Goal: Task Accomplishment & Management: Use online tool/utility

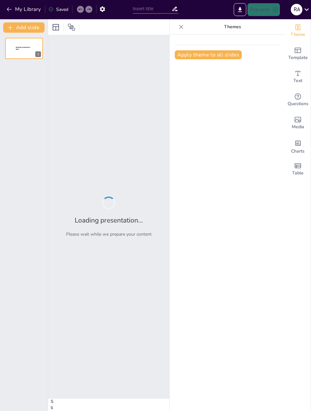
type input "تقرير التدريب التعاوني"
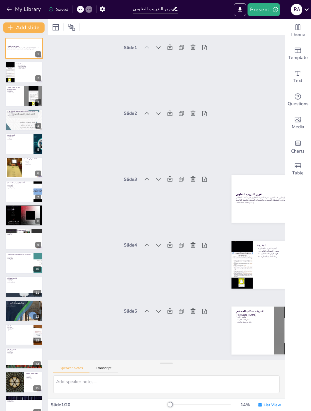
click at [12, 81] on div at bounding box center [10, 72] width 38 height 21
type textarea "التدريب العملي يعتبر جزءًا أساسيًا من التعليم القانوني، حيث يساعد الطلاب على تك…"
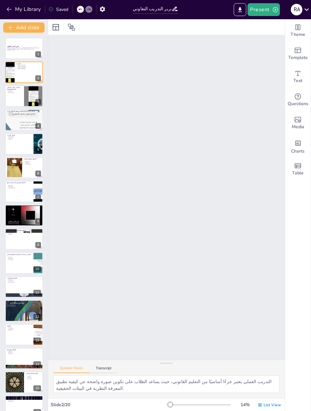
scroll to position [67, 0]
click at [14, 48] on p "يتناول هذا التقرير تجربة التدريب التعاوني في مكتب المحامي [PERSON_NAME]، حيث يس…" at bounding box center [24, 48] width 34 height 2
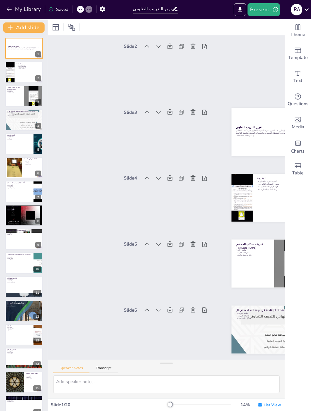
scroll to position [1, 0]
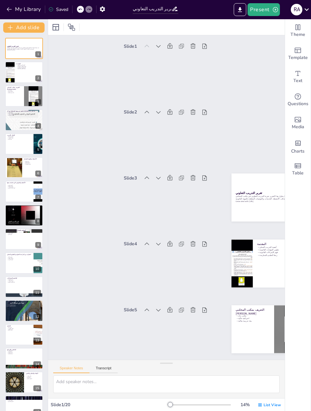
click at [9, 49] on p "يتناول هذا التقرير تجربة التدريب التعاوني في مكتب المحامي [PERSON_NAME]، حيث يس…" at bounding box center [24, 48] width 34 height 2
click at [14, 73] on div at bounding box center [10, 72] width 38 height 21
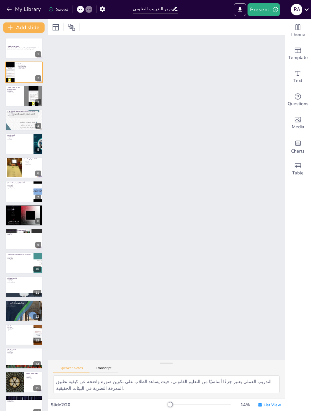
scroll to position [67, 0]
click at [11, 69] on div at bounding box center [10, 72] width 38 height 21
click at [21, 96] on div at bounding box center [24, 96] width 38 height 21
type textarea "يعتبر المكتب من أبرز المكاتب القانونية في المملكة، مما يمنح المتدربين فرصة التع…"
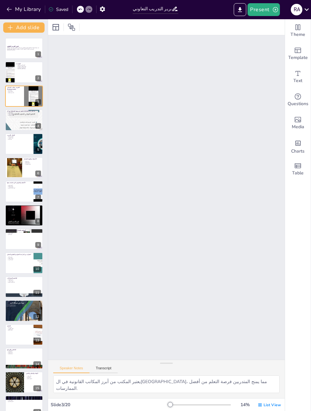
click at [19, 92] on p "بيئة تدريبية مثالية" at bounding box center [14, 92] width 15 height 1
click at [12, 52] on div at bounding box center [24, 48] width 38 height 21
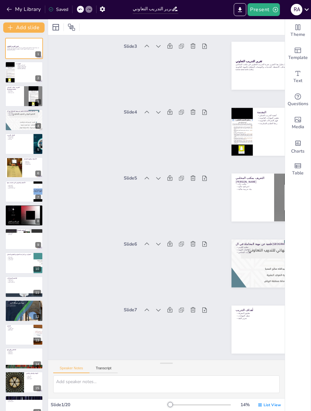
scroll to position [1, 0]
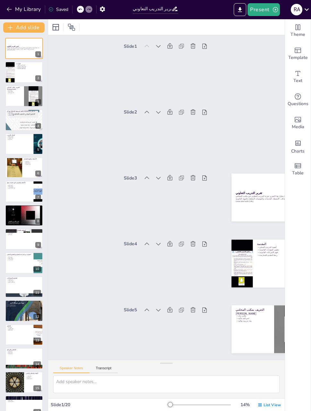
click at [167, 76] on div "Slide 1 تقرير التدريب التعاوني يتناول هذا التقرير تجربة التدريب التعاوني في مكت…" at bounding box center [218, 82] width 102 height 88
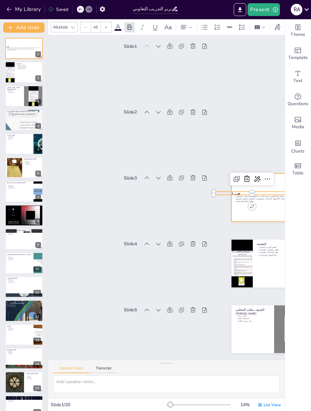
click at [256, 216] on div at bounding box center [253, 260] width 97 height 89
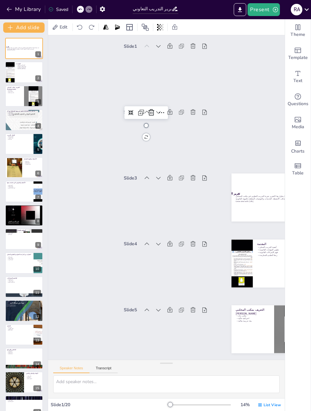
click at [92, 27] on icon at bounding box center [91, 27] width 6 height 6
click at [91, 28] on icon at bounding box center [91, 27] width 6 height 6
click at [18, 74] on div at bounding box center [24, 72] width 38 height 21
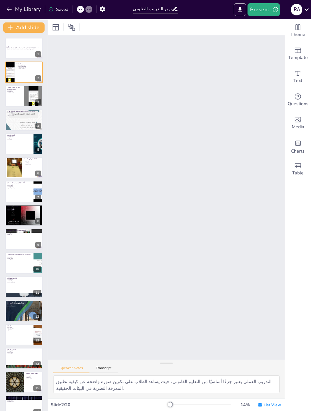
scroll to position [67, 0]
click at [17, 99] on div at bounding box center [24, 96] width 38 height 21
click at [21, 119] on div at bounding box center [24, 120] width 38 height 54
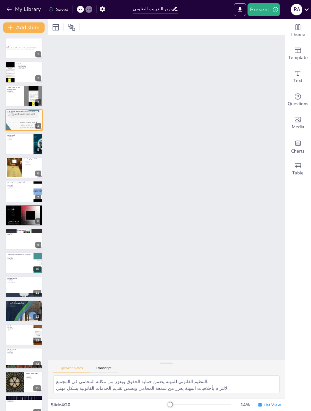
scroll to position [199, 0]
click at [17, 140] on div at bounding box center [24, 143] width 38 height 21
type textarea "تطبيق المعرفة النظرية في بيئة عملية يساعد على تعزيز الفهم ويزيد من قدرة الطالب …"
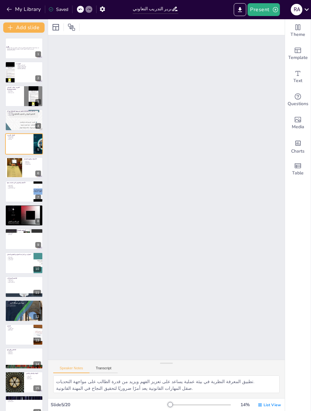
scroll to position [265, 0]
click at [16, 144] on div at bounding box center [24, 143] width 38 height 21
click at [165, 359] on div "Slide 1 تقرير التدريب التعاوني يتناول هذا التقرير تجربة التدريب التعاوني في مكت…" at bounding box center [29, 385] width 965 height 1206
click at [105, 364] on div "Speaker Notes Transcript" at bounding box center [166, 367] width 236 height 15
click at [100, 365] on div "Speaker Notes Transcript" at bounding box center [85, 369] width 64 height 8
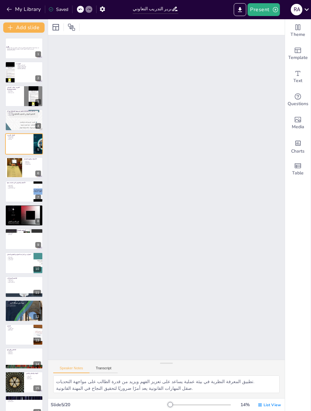
click at [104, 370] on button "Transcript" at bounding box center [103, 369] width 29 height 7
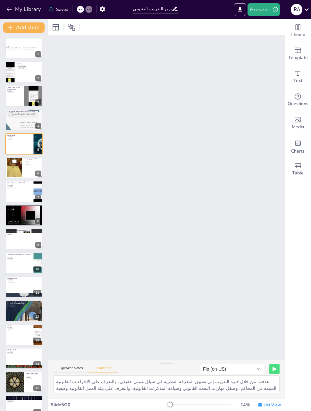
click at [271, 365] on button at bounding box center [274, 369] width 10 height 10
click at [235, 15] on button "Export to PowerPoint" at bounding box center [240, 9] width 12 height 13
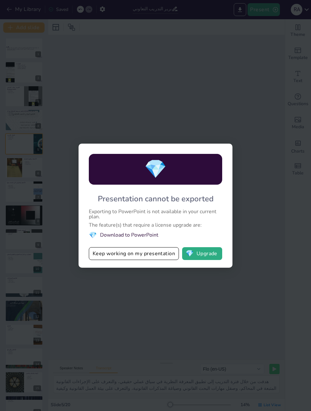
click at [90, 253] on button "Keep working on my presentation" at bounding box center [134, 253] width 90 height 13
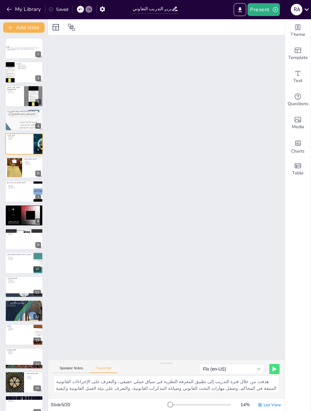
click at [267, 13] on button "Present" at bounding box center [263, 9] width 32 height 13
click at [258, 24] on li "Preview presentation" at bounding box center [273, 24] width 50 height 10
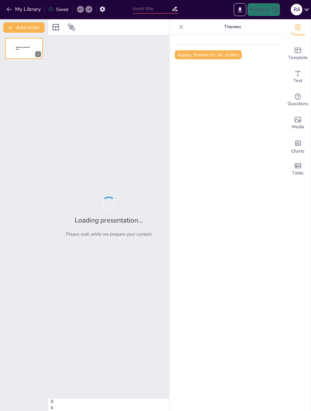
type input "تقرير التدريب التعاوني"
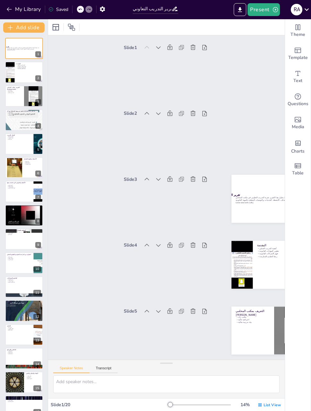
click at [15, 125] on div at bounding box center [24, 120] width 38 height 54
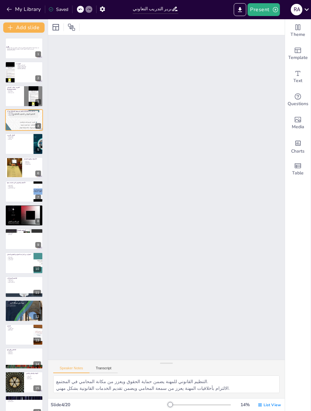
click at [14, 122] on div at bounding box center [24, 120] width 38 height 54
click at [237, 12] on icon "Export to PowerPoint" at bounding box center [239, 9] width 7 height 7
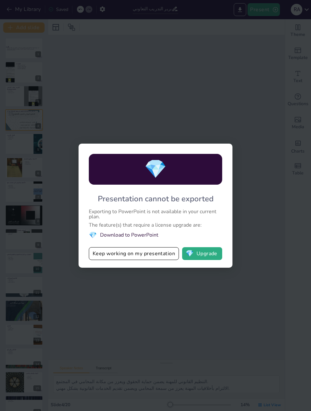
click at [167, 305] on div "💎 Presentation cannot be exported Exporting to PowerPoint is not available in y…" at bounding box center [155, 205] width 311 height 411
click at [247, 95] on div "💎 Presentation cannot be exported Exporting to PowerPoint is not available in y…" at bounding box center [155, 205] width 311 height 411
click at [108, 256] on button "Keep working on my presentation" at bounding box center [134, 253] width 90 height 13
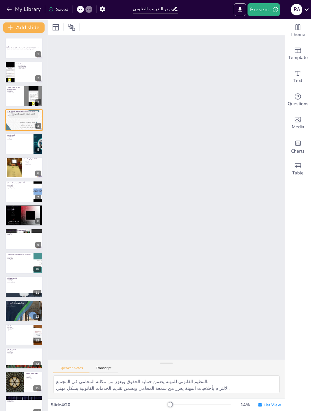
click at [22, 170] on div at bounding box center [14, 168] width 15 height 20
click at [19, 167] on div at bounding box center [14, 168] width 15 height 20
click at [30, 163] on icon at bounding box center [28, 163] width 4 height 4
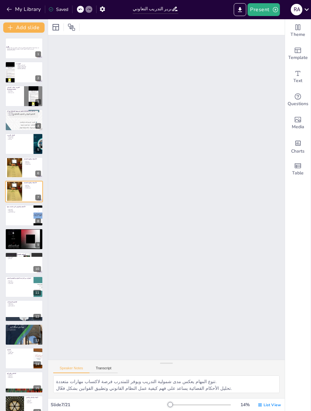
scroll to position [396, 0]
click at [29, 190] on button at bounding box center [28, 187] width 8 height 8
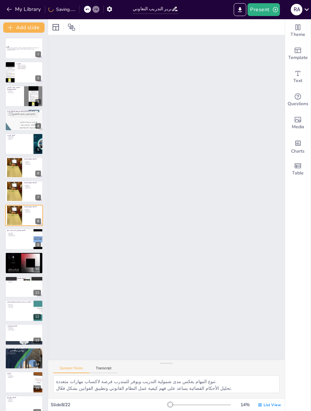
scroll to position [462, 0]
click at [37, 186] on icon at bounding box center [37, 187] width 3 height 4
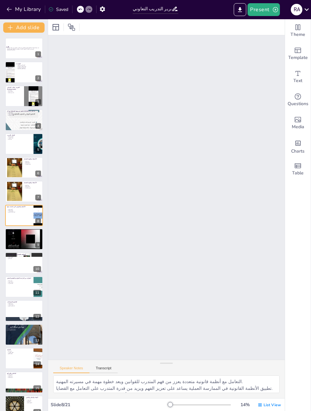
click at [10, 193] on div at bounding box center [14, 191] width 15 height 20
click at [37, 186] on icon at bounding box center [37, 187] width 3 height 4
type textarea "التعامل مع أنظمة قانونية متعددة يعزز من فهم المتدرب للقوانين ويعد خطوة مهمة في …"
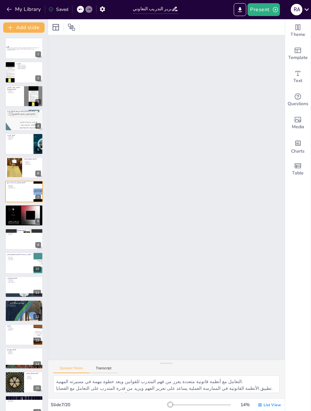
click at [294, 125] on span "Media" at bounding box center [298, 126] width 12 height 7
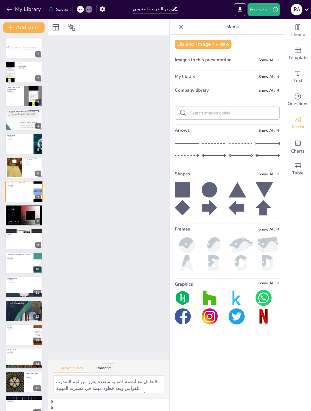
click at [184, 29] on icon at bounding box center [181, 27] width 6 height 6
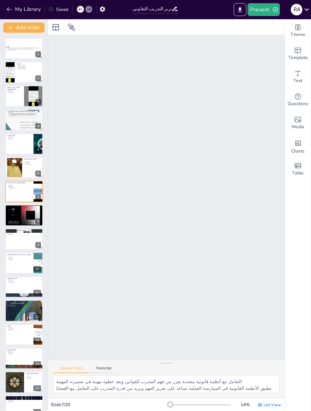
click at [101, 10] on icon "button" at bounding box center [102, 8] width 5 height 5
